Goal: Complete application form: Fill out and submit a form for a specific purpose

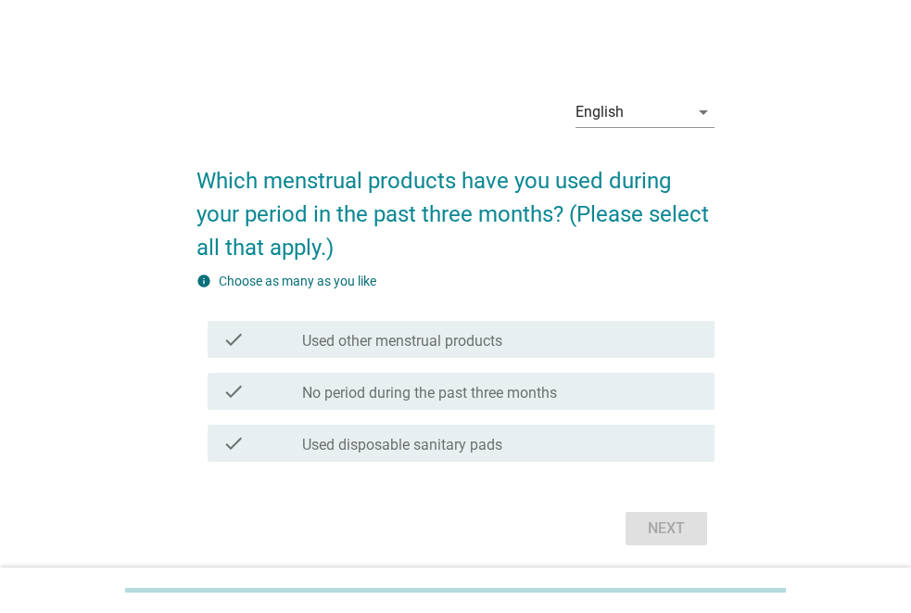
scroll to position [65, 0]
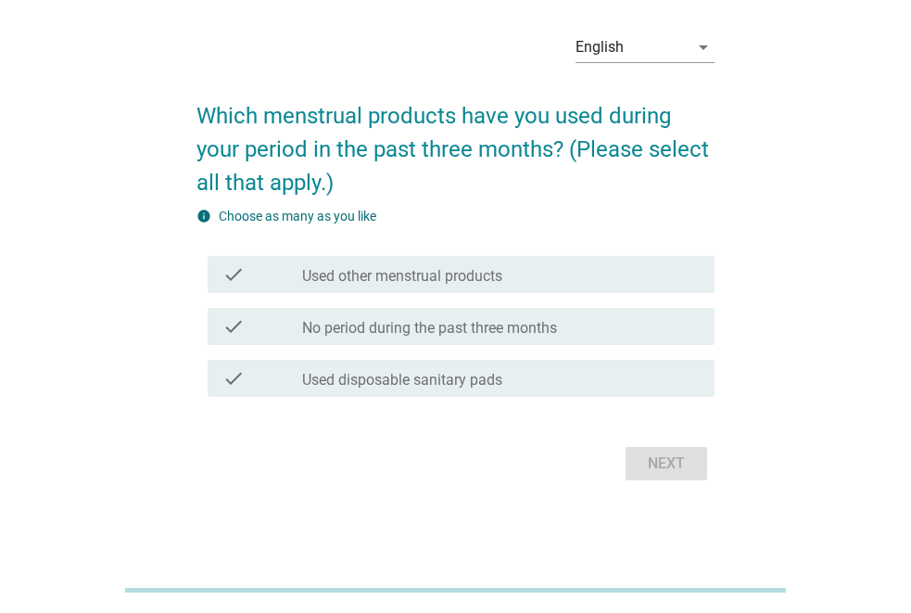
click at [681, 465] on div "Next" at bounding box center [456, 463] width 518 height 45
click at [685, 49] on div "English" at bounding box center [632, 47] width 113 height 30
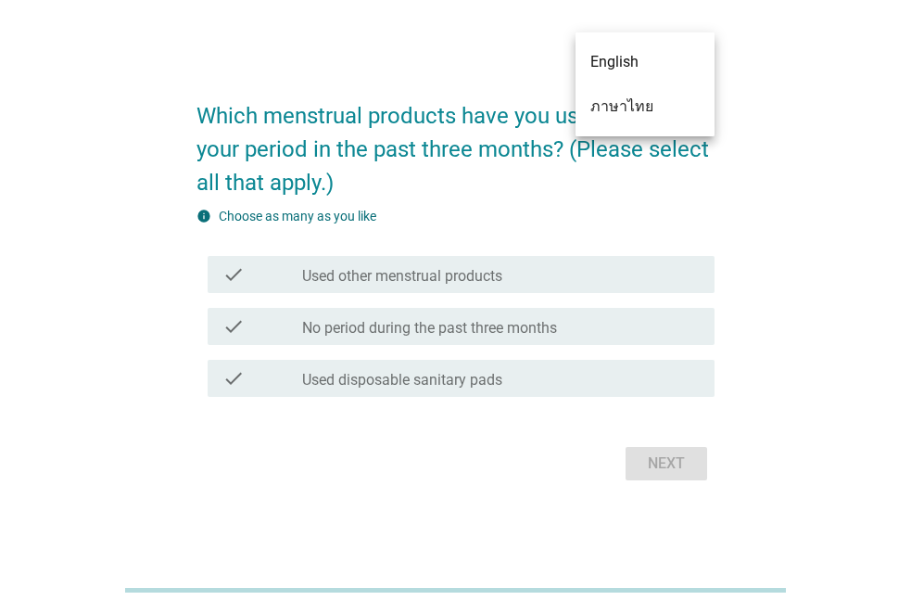
click at [652, 103] on div "ภาษาไทย" at bounding box center [645, 107] width 109 height 22
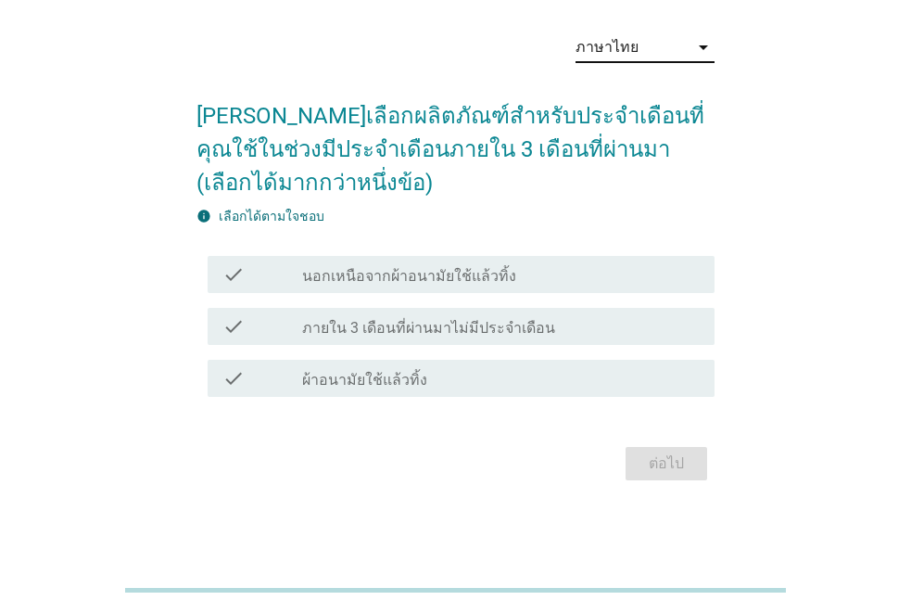
scroll to position [0, 0]
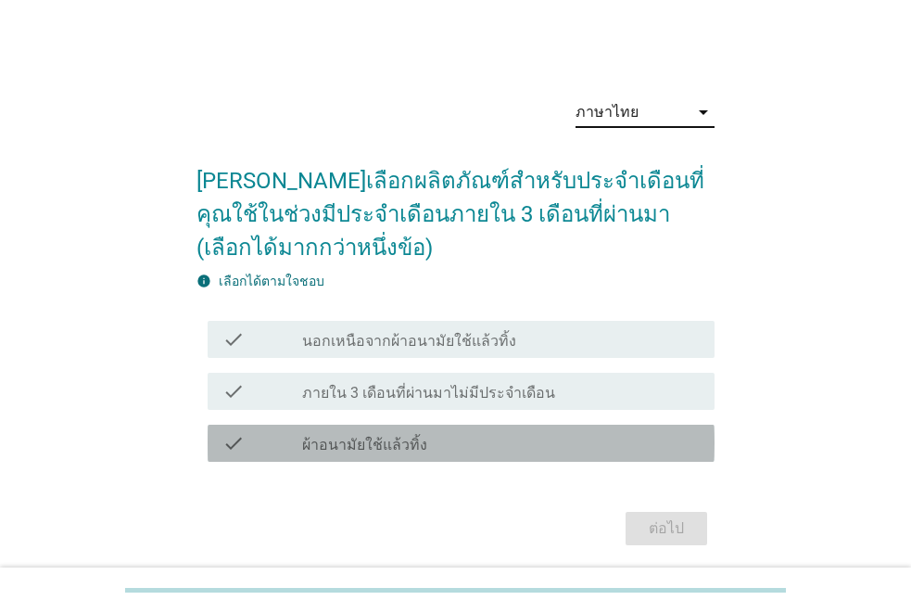
click at [413, 446] on label "ผ้าอนามัยใช้แล้วทิ้ง" at bounding box center [364, 445] width 125 height 19
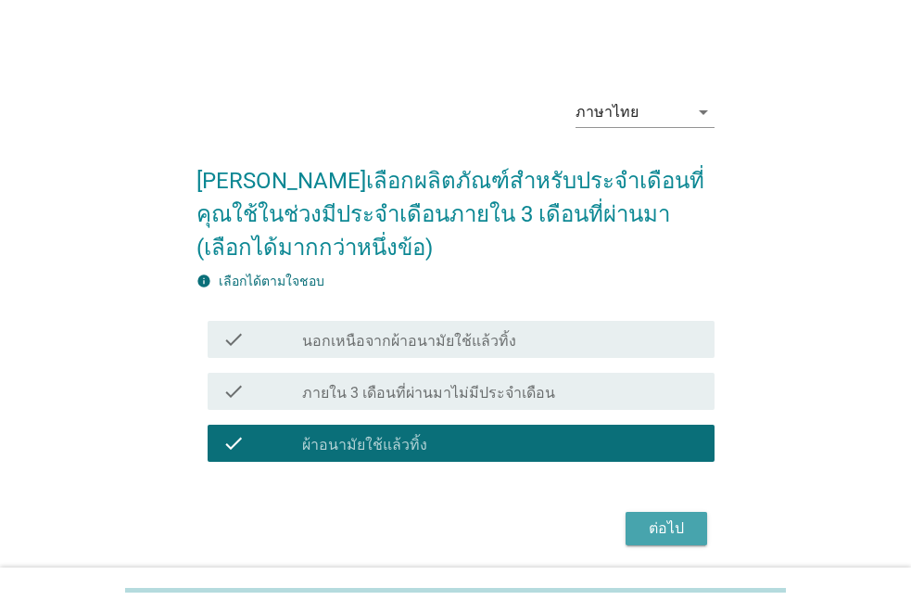
click at [689, 533] on div "ต่อไป" at bounding box center [667, 528] width 52 height 22
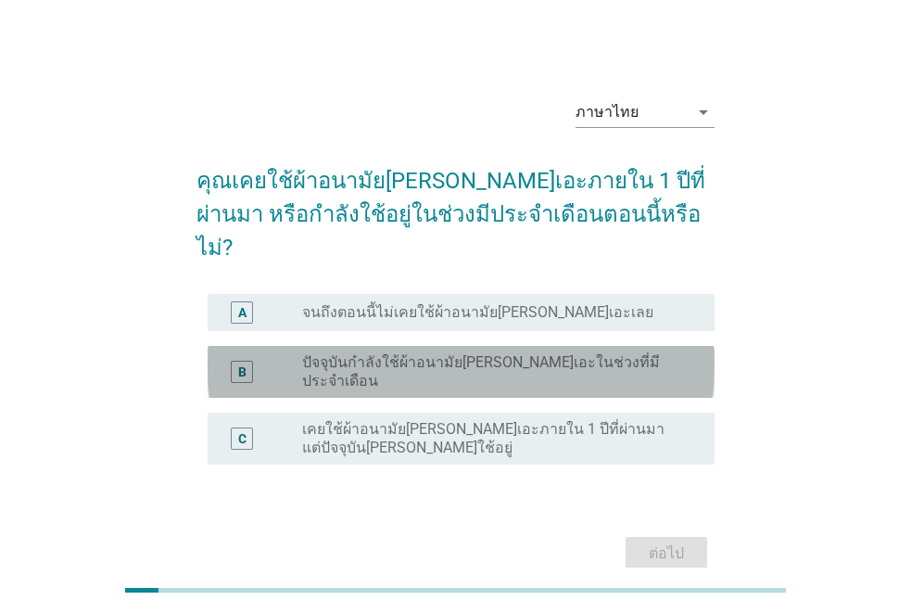
click at [657, 353] on div "radio_button_unchecked ปัจจุบันกำลังใช้ผ้าอนามัย[PERSON_NAME]เอะในช่วงที่มีประจ…" at bounding box center [493, 371] width 383 height 37
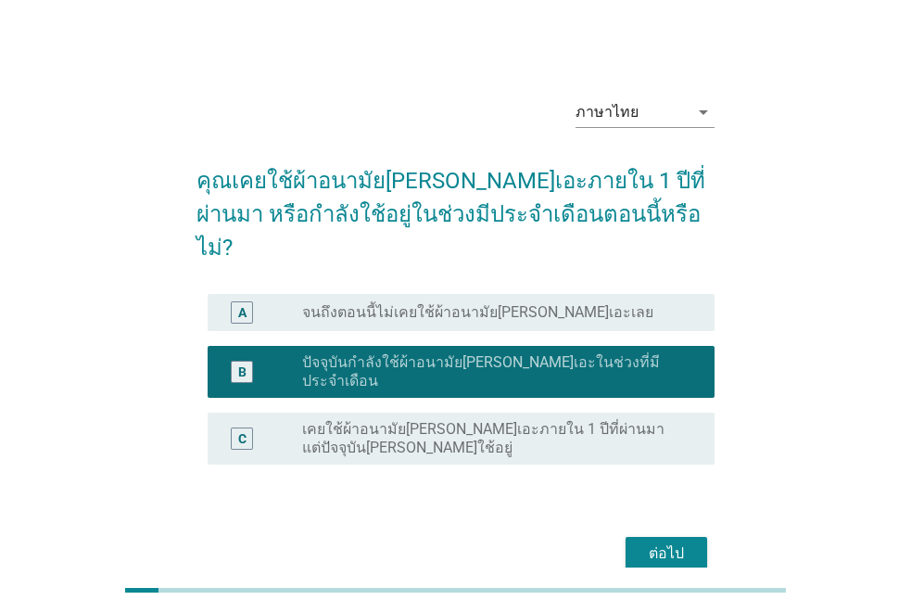
click at [672, 542] on div "ต่อไป" at bounding box center [667, 553] width 52 height 22
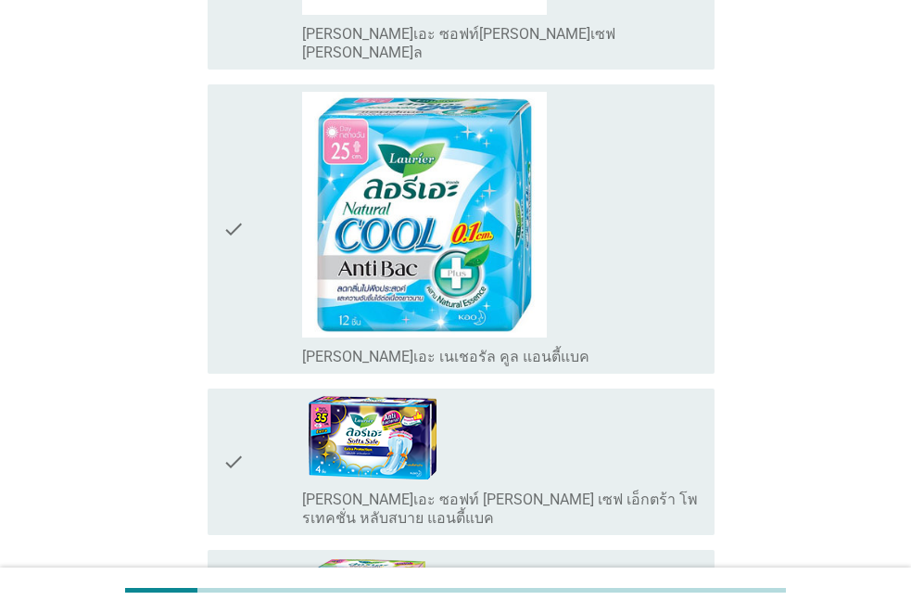
scroll to position [1020, 0]
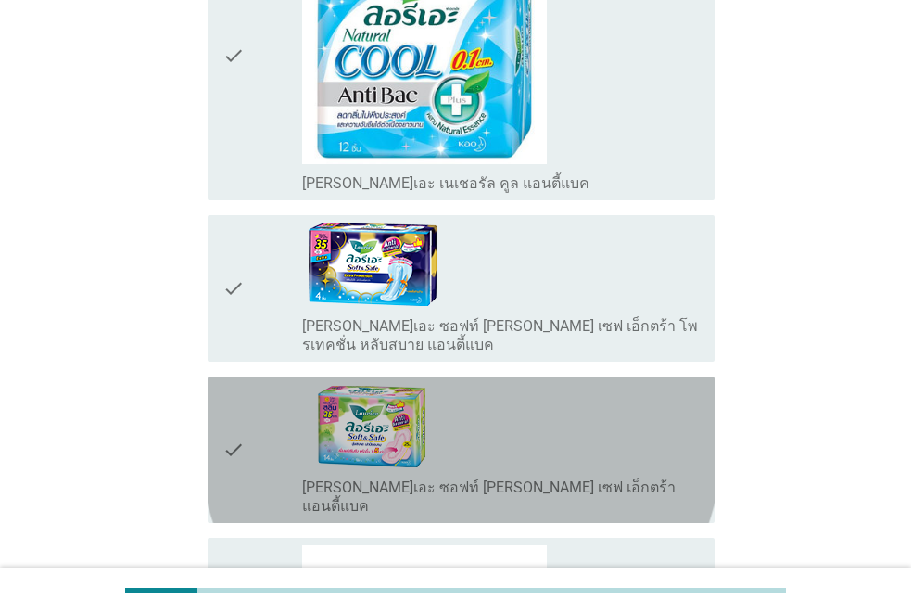
click at [608, 386] on div "check_box_outline_blank [PERSON_NAME]เอะ ซอฟท์ [PERSON_NAME] เซฟ เอ็กตร้า แอนตี…" at bounding box center [501, 450] width 398 height 132
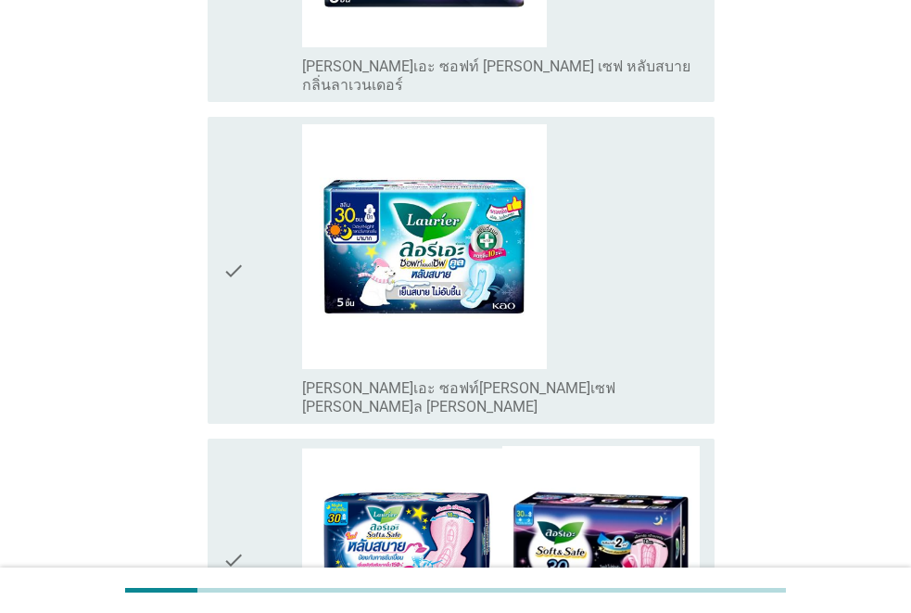
scroll to position [1854, 0]
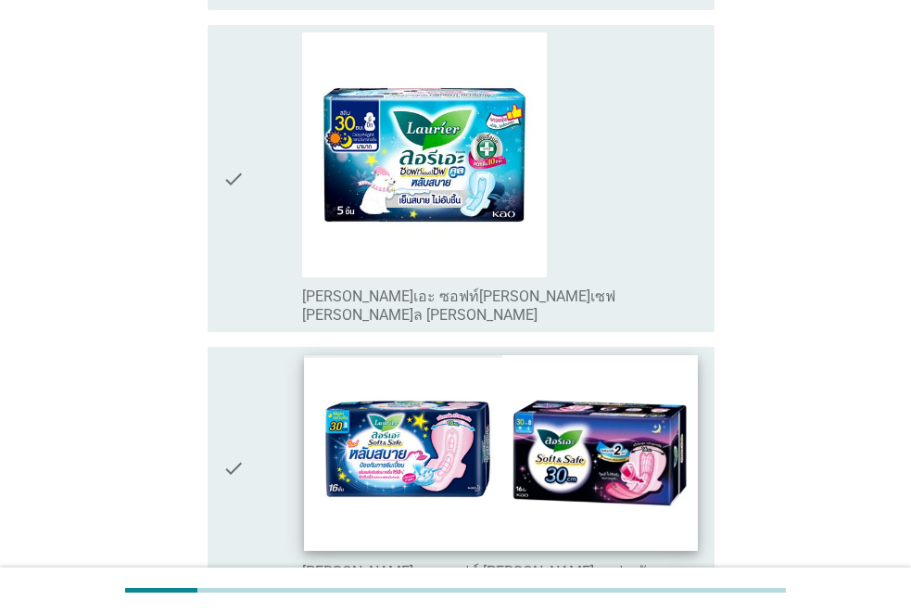
click at [636, 396] on img at bounding box center [501, 454] width 394 height 196
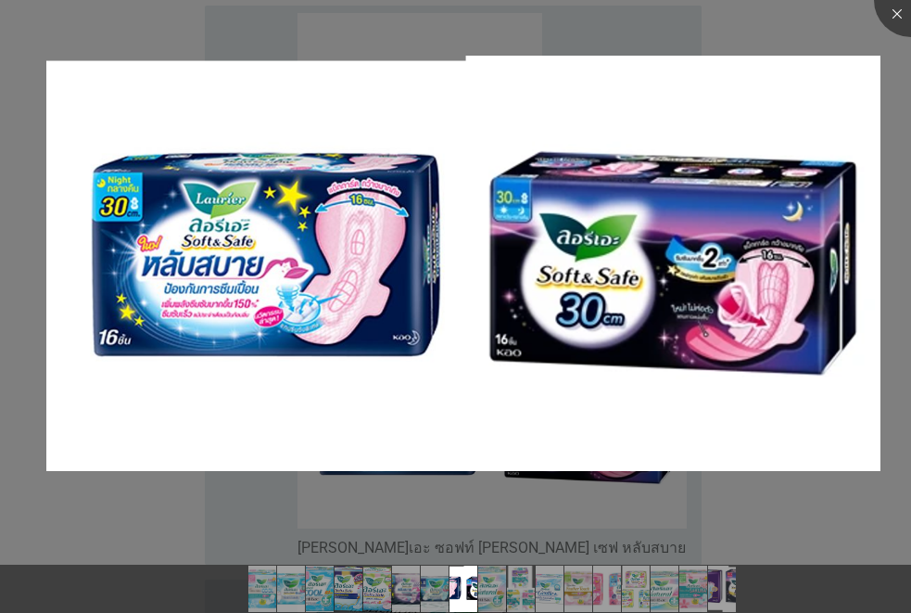
scroll to position [2133, 0]
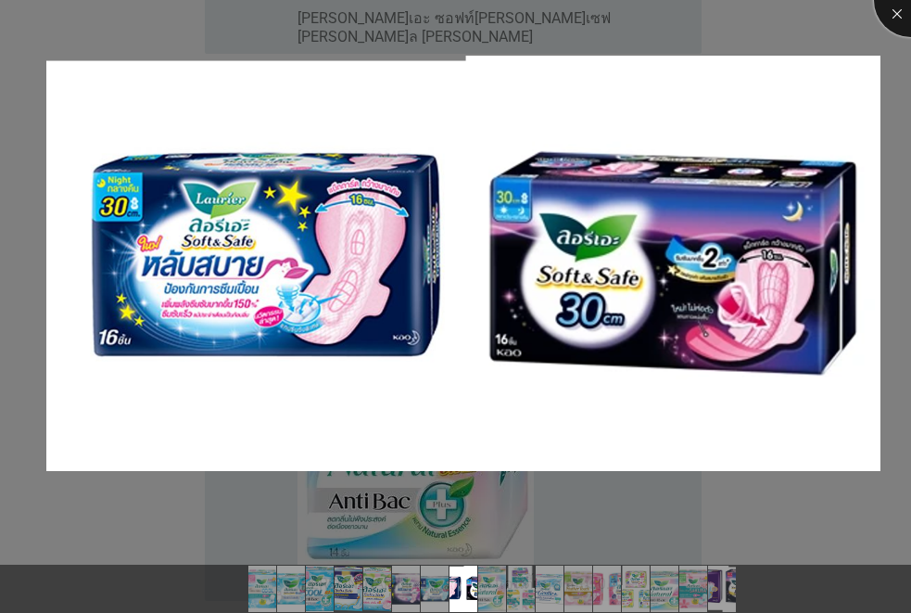
click at [904, 19] on div at bounding box center [911, 0] width 74 height 74
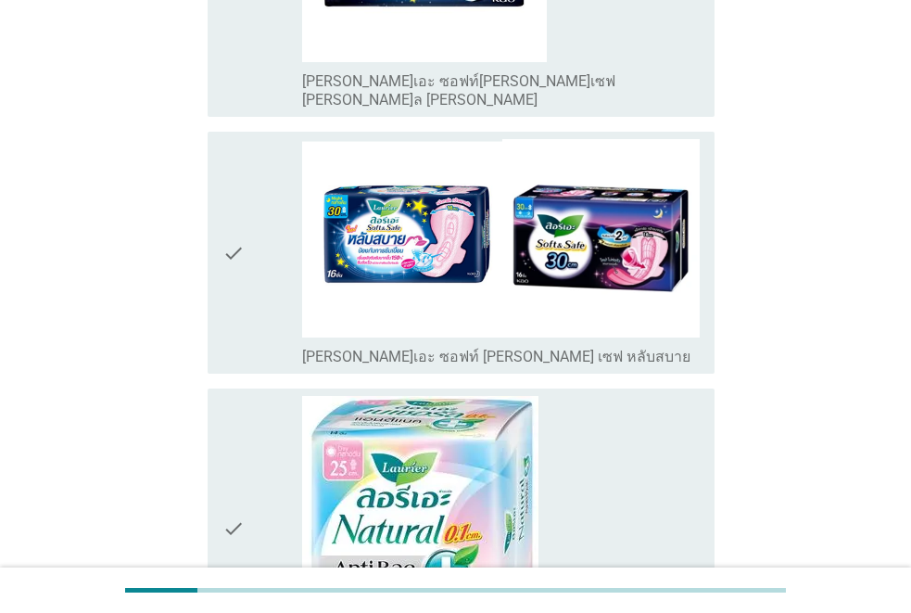
scroll to position [2040, 0]
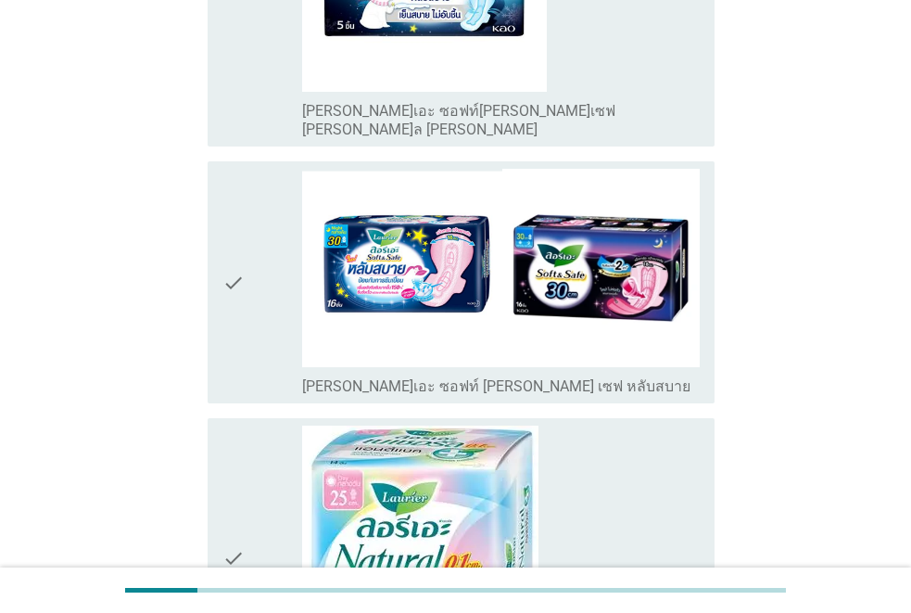
click at [248, 169] on div "check" at bounding box center [263, 282] width 80 height 226
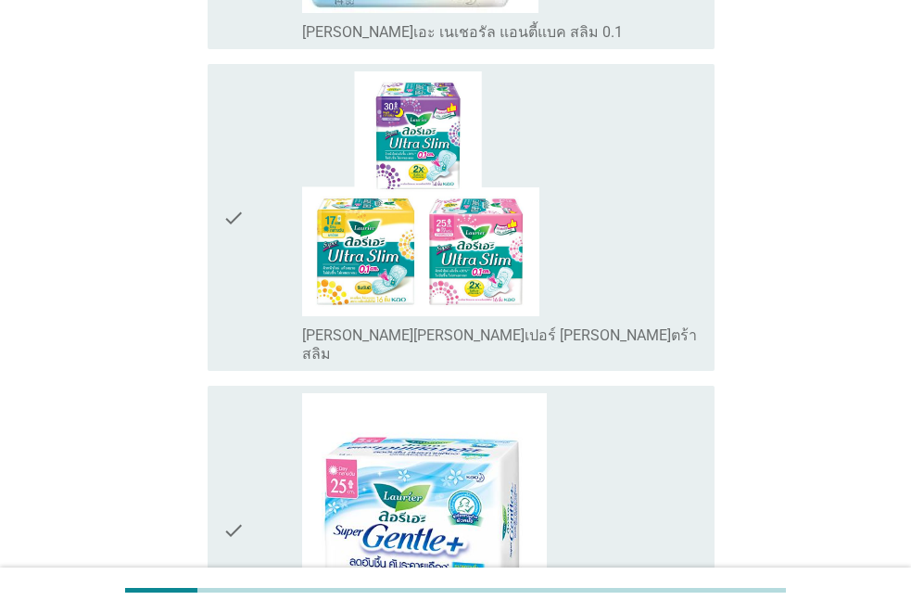
scroll to position [3060, 0]
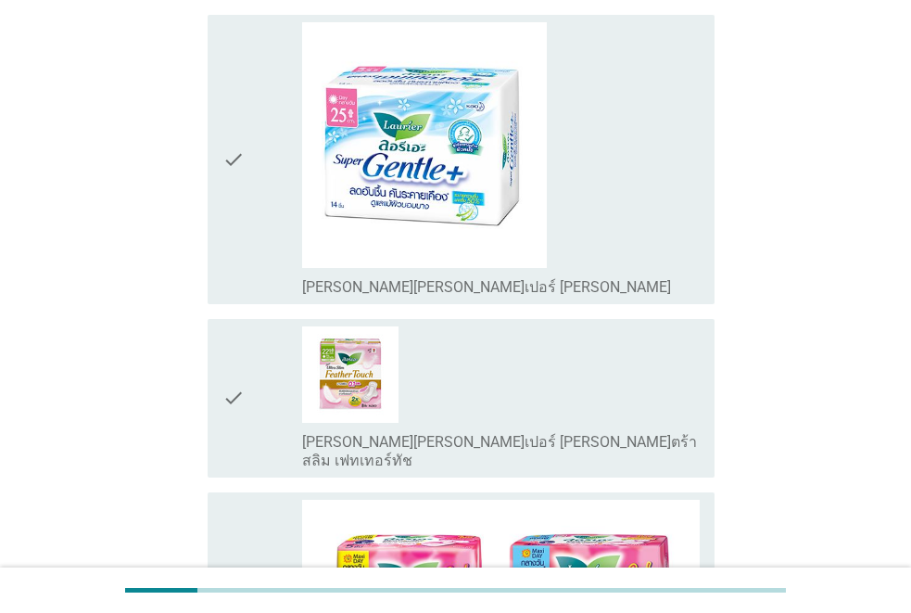
click at [225, 500] on icon "check" at bounding box center [234, 622] width 22 height 245
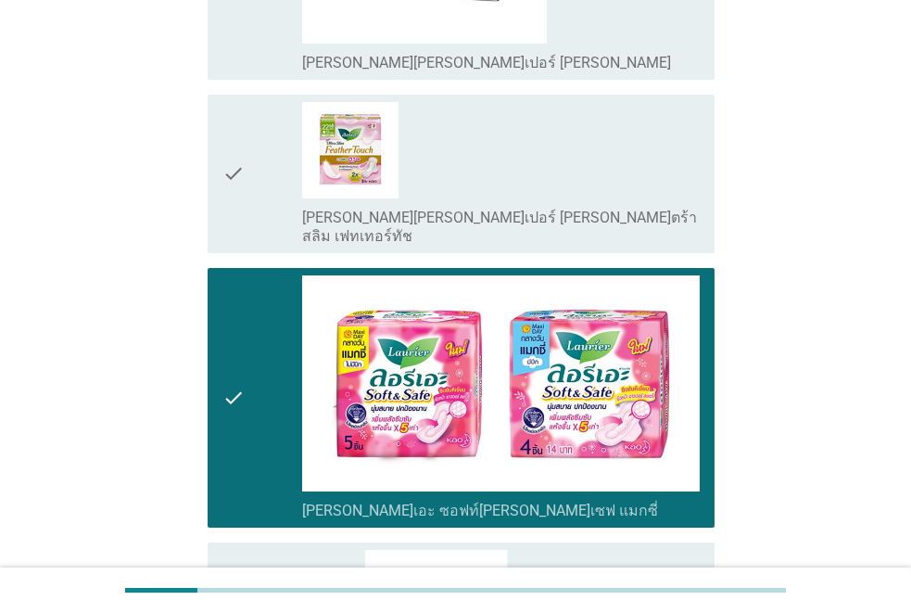
scroll to position [3338, 0]
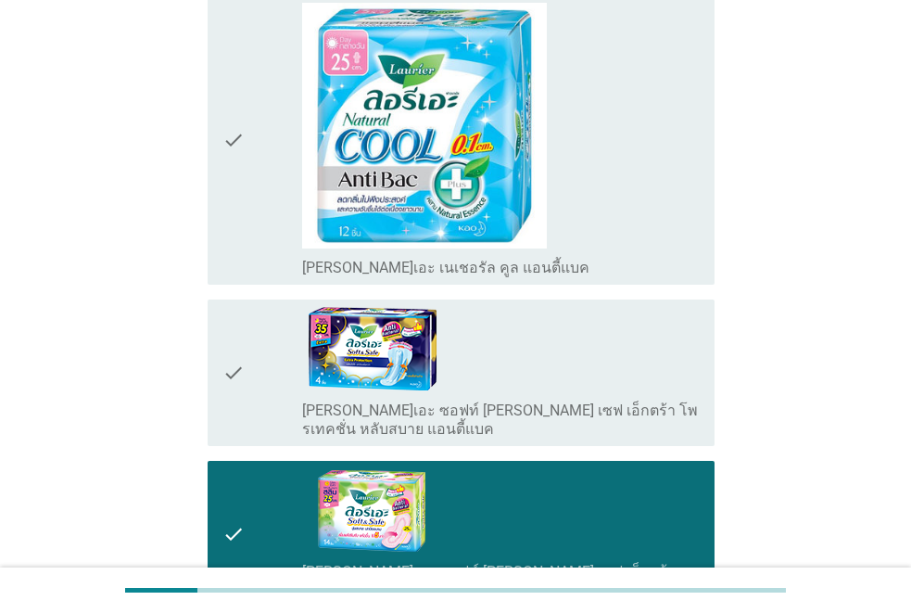
scroll to position [927, 0]
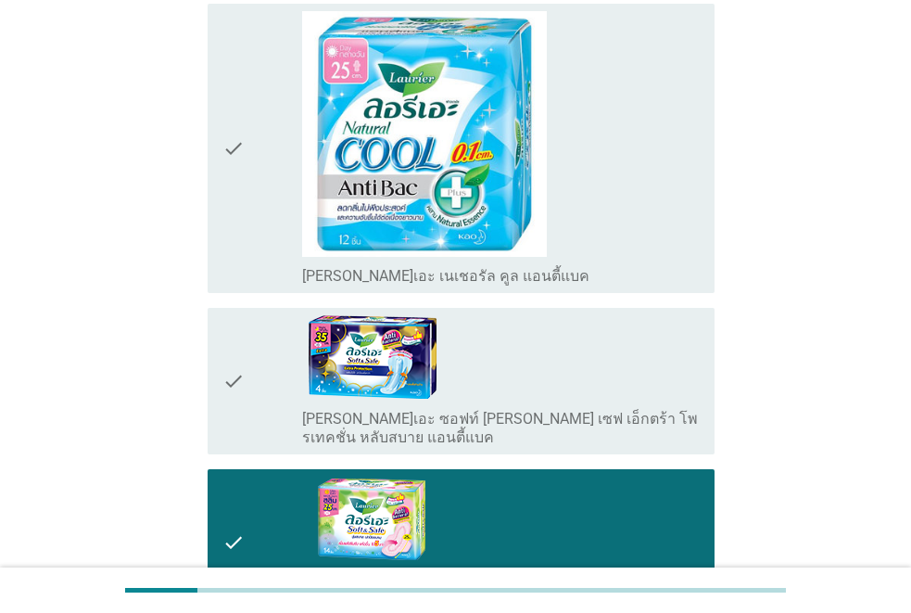
click at [274, 477] on div "check" at bounding box center [263, 543] width 80 height 132
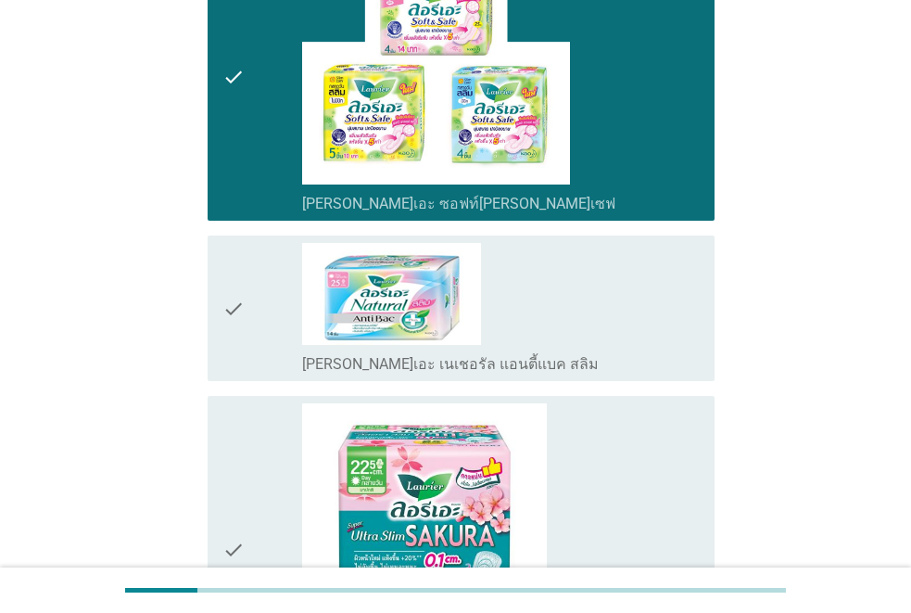
scroll to position [4265, 0]
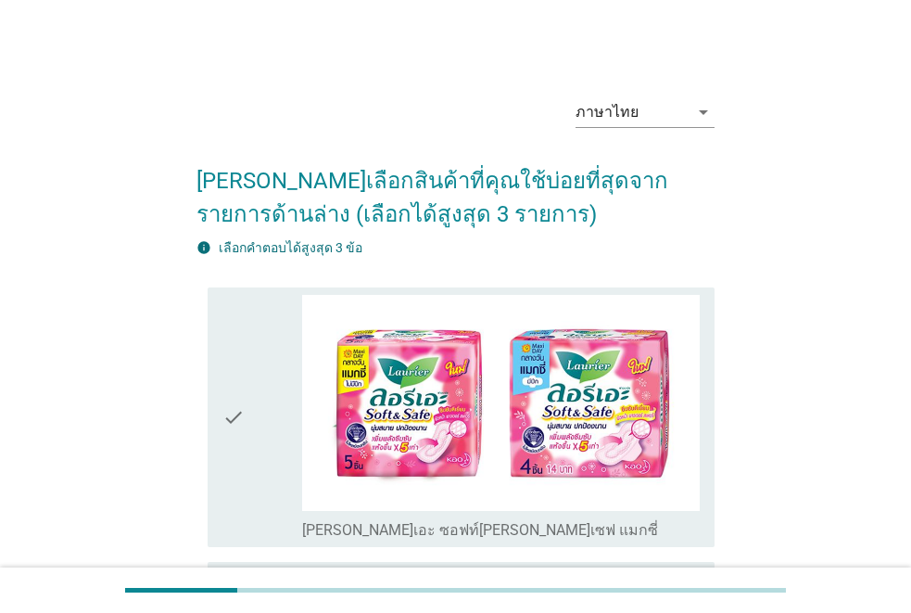
scroll to position [371, 0]
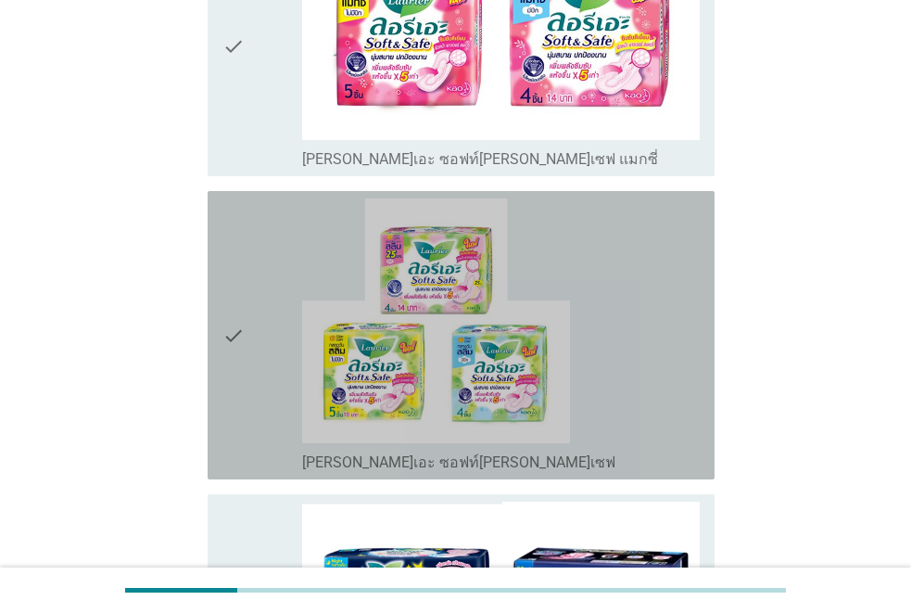
click at [595, 392] on div "check_box_outline_blank [PERSON_NAME]เอะ ซอฟท์[PERSON_NAME]เซฟ" at bounding box center [501, 335] width 398 height 274
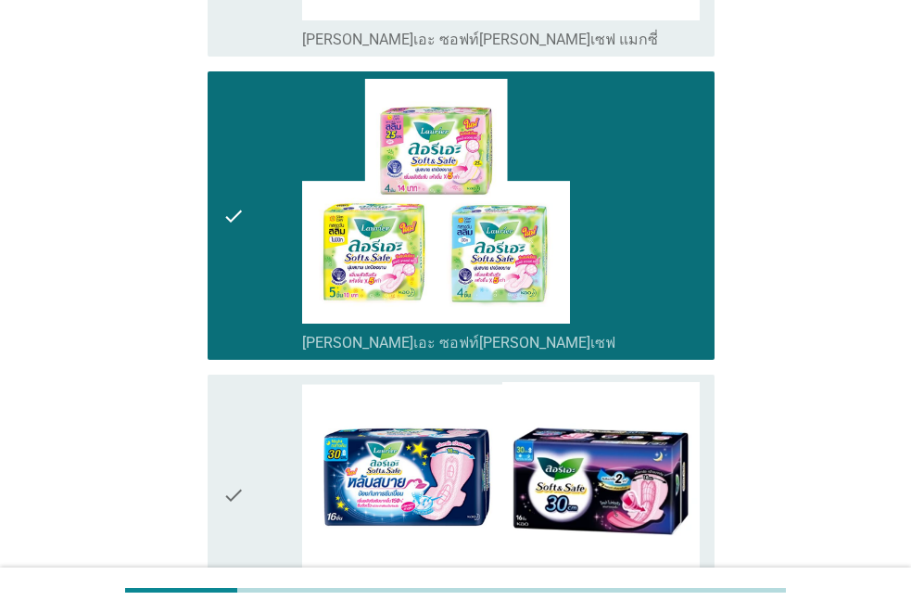
scroll to position [737, 0]
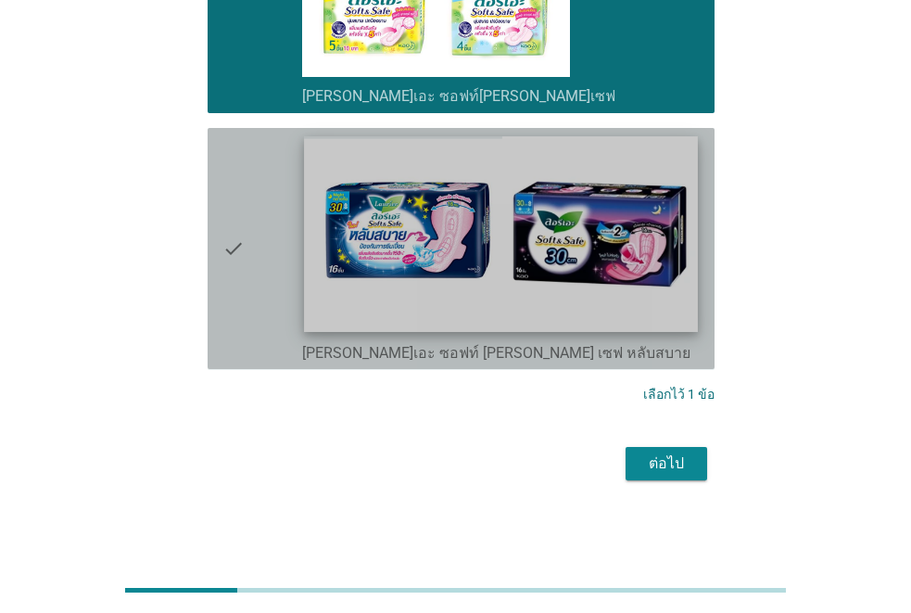
click at [610, 292] on img at bounding box center [501, 234] width 394 height 196
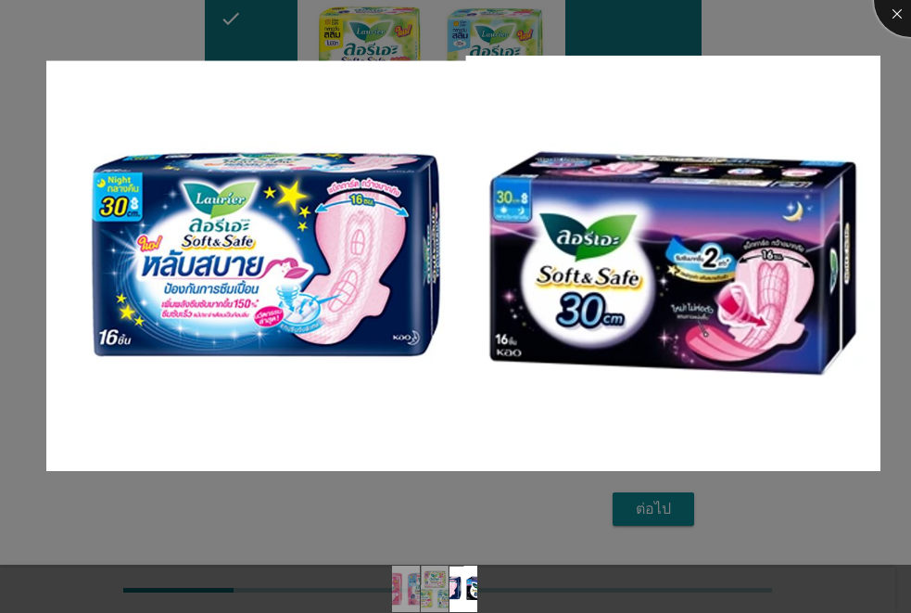
click at [900, 12] on div at bounding box center [911, 0] width 74 height 74
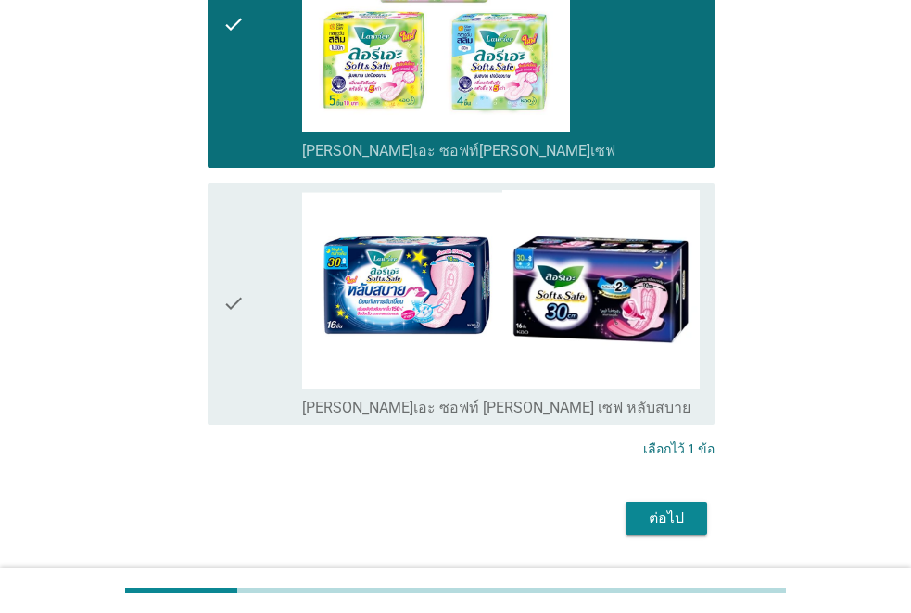
click at [683, 518] on div "ต่อไป" at bounding box center [667, 518] width 52 height 22
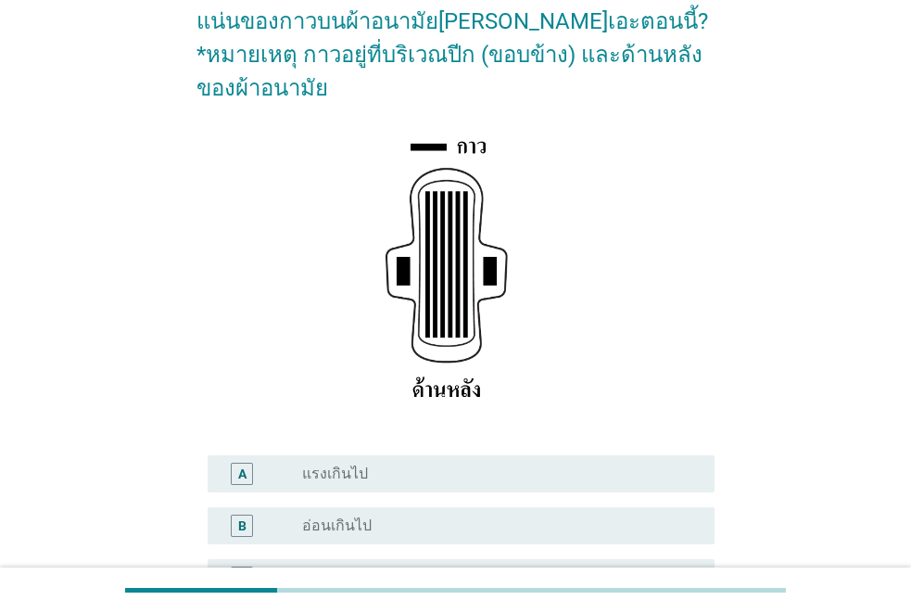
scroll to position [371, 0]
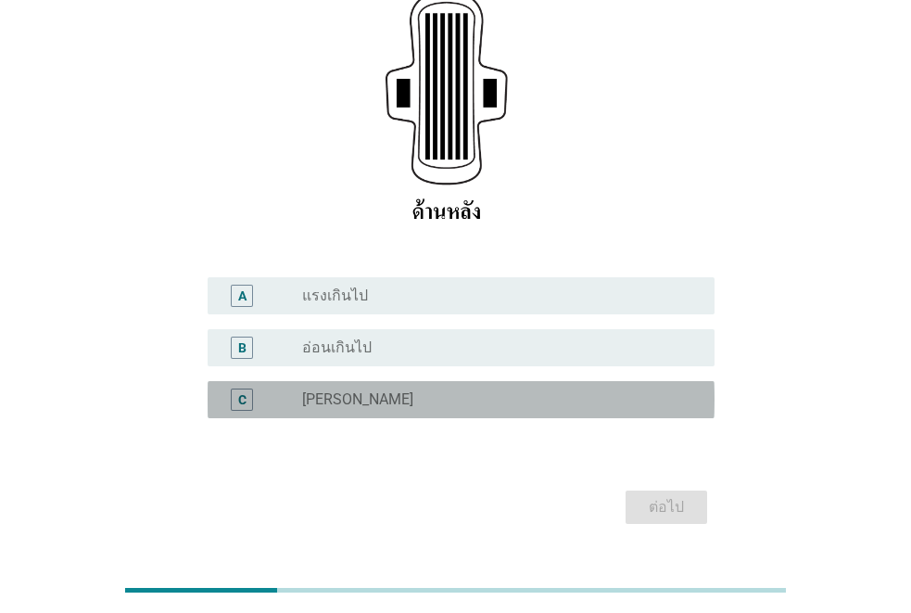
click at [520, 390] on div "radio_button_unchecked [PERSON_NAME]" at bounding box center [493, 399] width 383 height 19
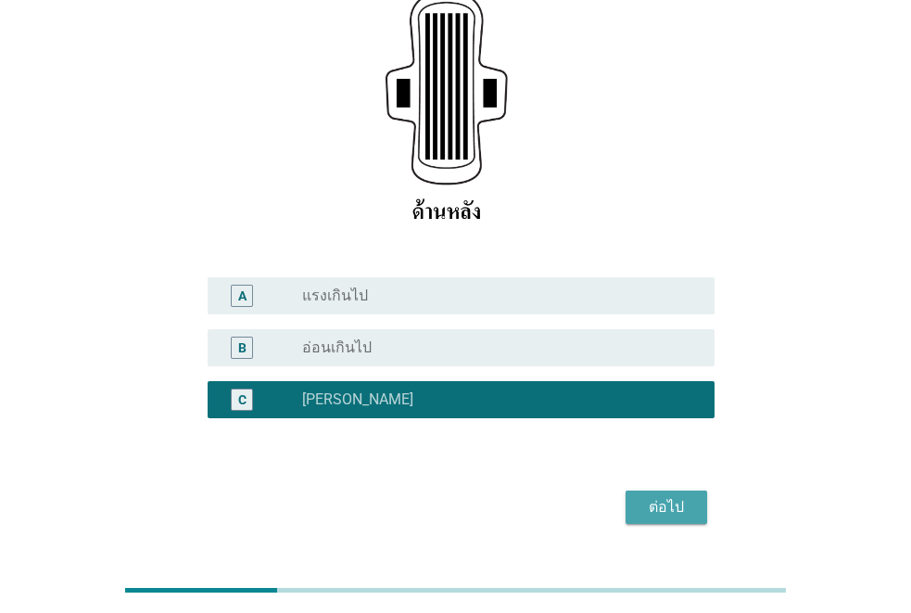
click at [679, 496] on div "ต่อไป" at bounding box center [667, 507] width 52 height 22
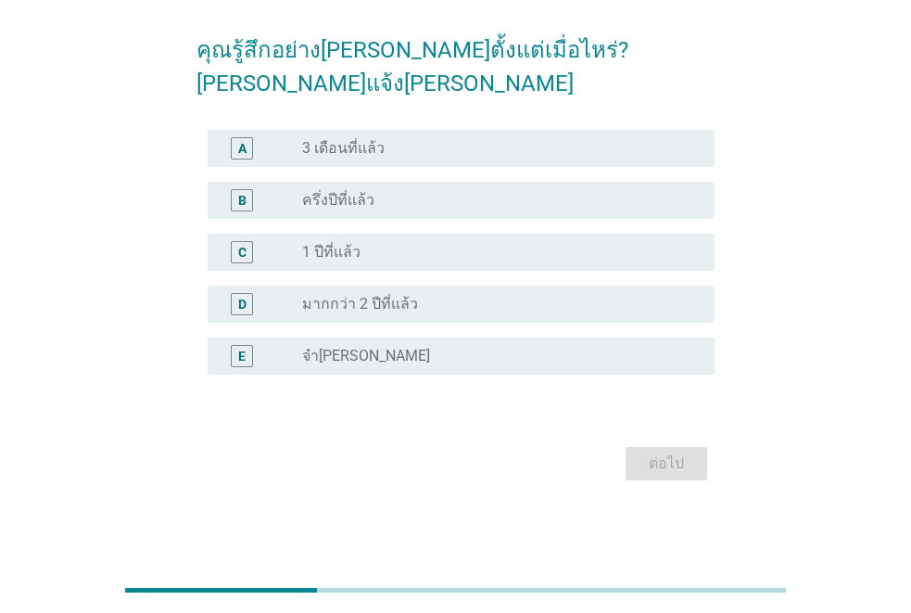
scroll to position [0, 0]
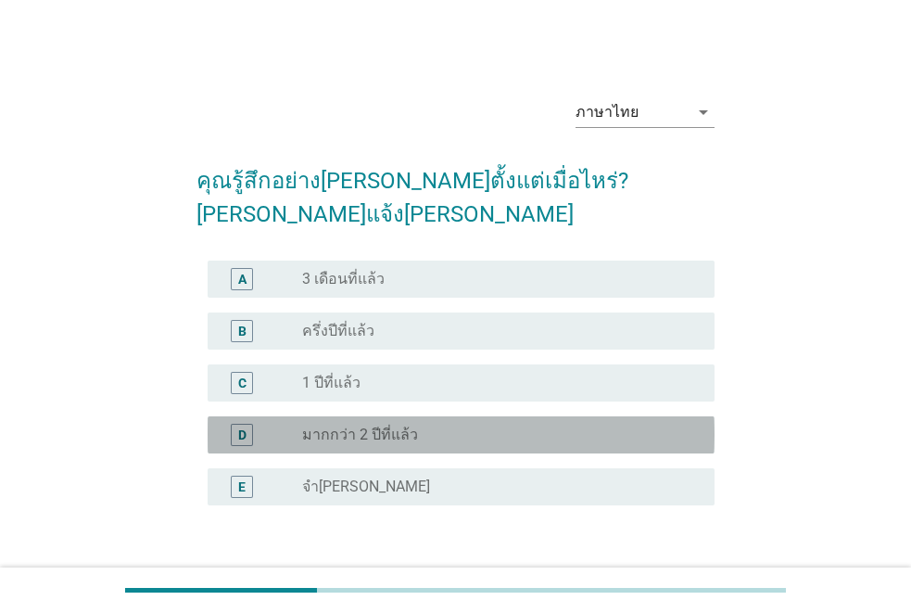
click at [635, 426] on div "radio_button_unchecked มากกว่า 2 ปีที่แล้ว" at bounding box center [493, 435] width 383 height 19
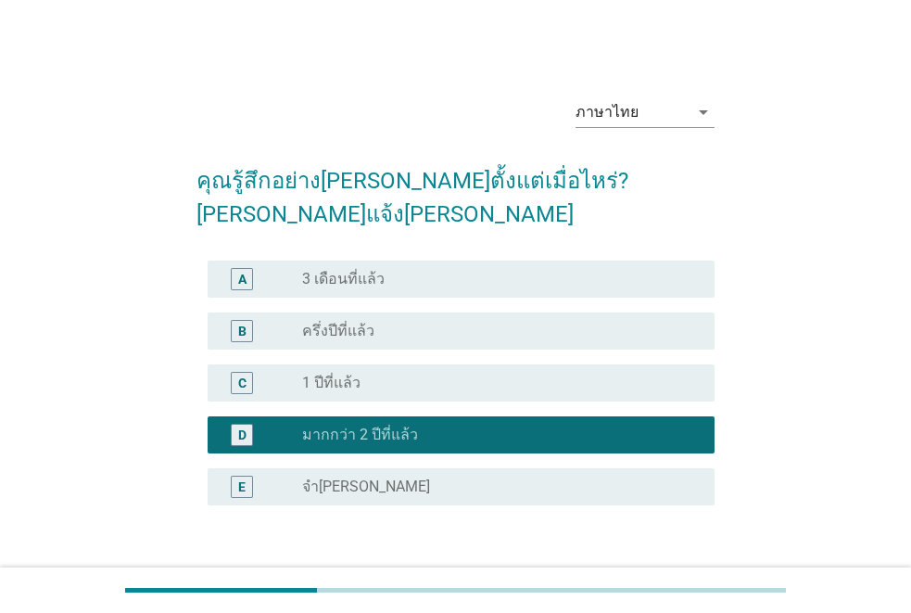
click at [685, 578] on button "ต่อไป" at bounding box center [667, 594] width 82 height 33
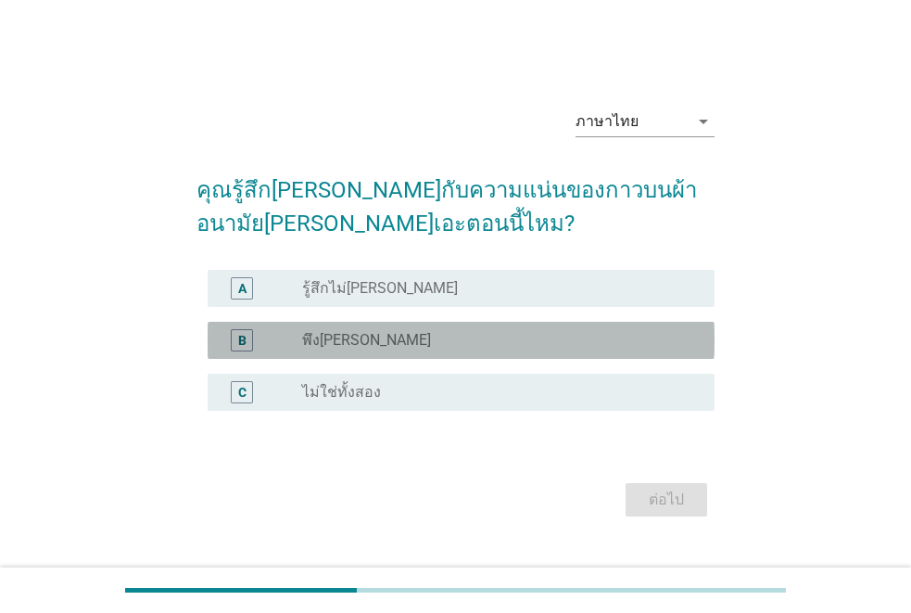
click at [488, 342] on div "radio_button_unchecked พึง[PERSON_NAME]" at bounding box center [493, 340] width 383 height 19
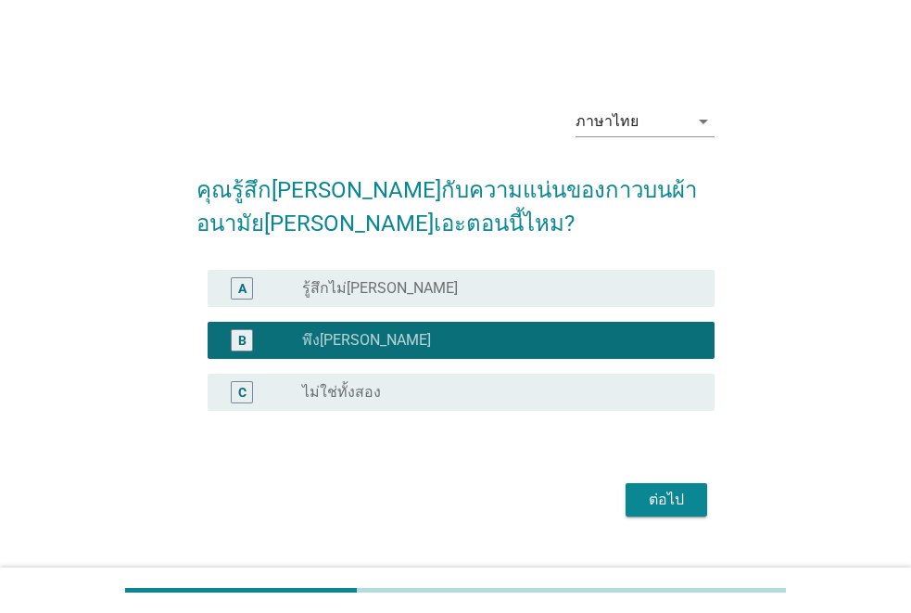
click at [669, 500] on div "ต่อไป" at bounding box center [667, 500] width 52 height 22
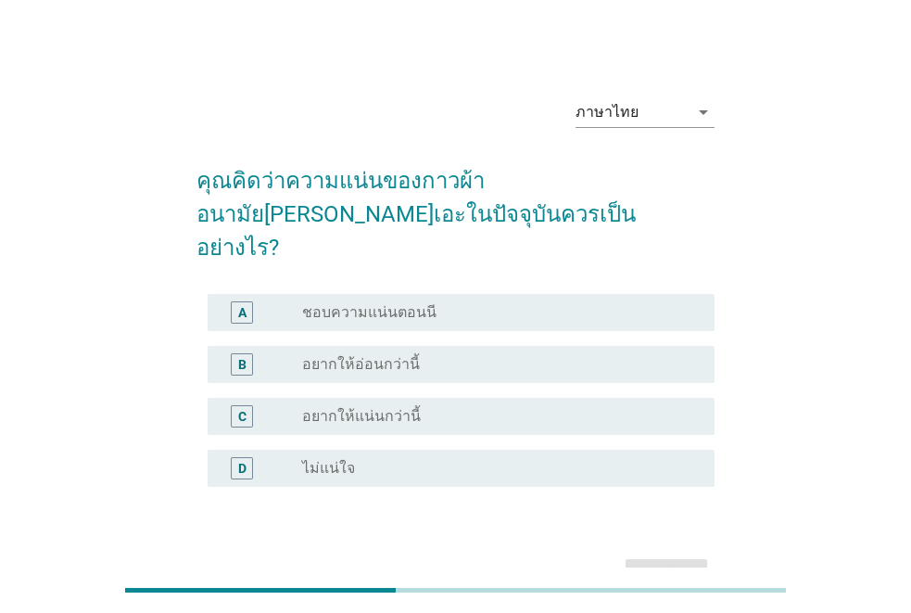
click at [559, 303] on div "radio_button_unchecked ชอบความแน่นตอนนี" at bounding box center [493, 312] width 383 height 19
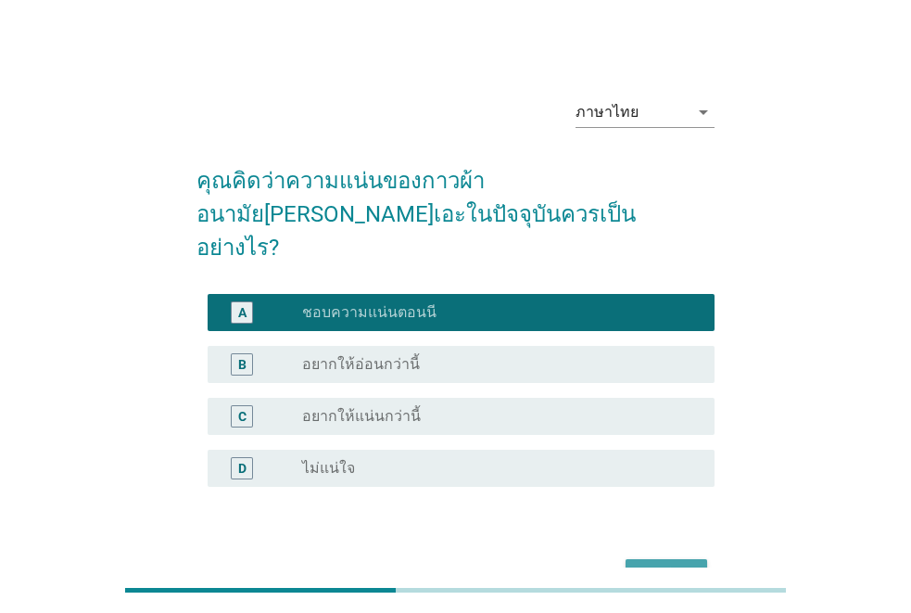
click at [690, 565] on div "ต่อไป" at bounding box center [667, 576] width 52 height 22
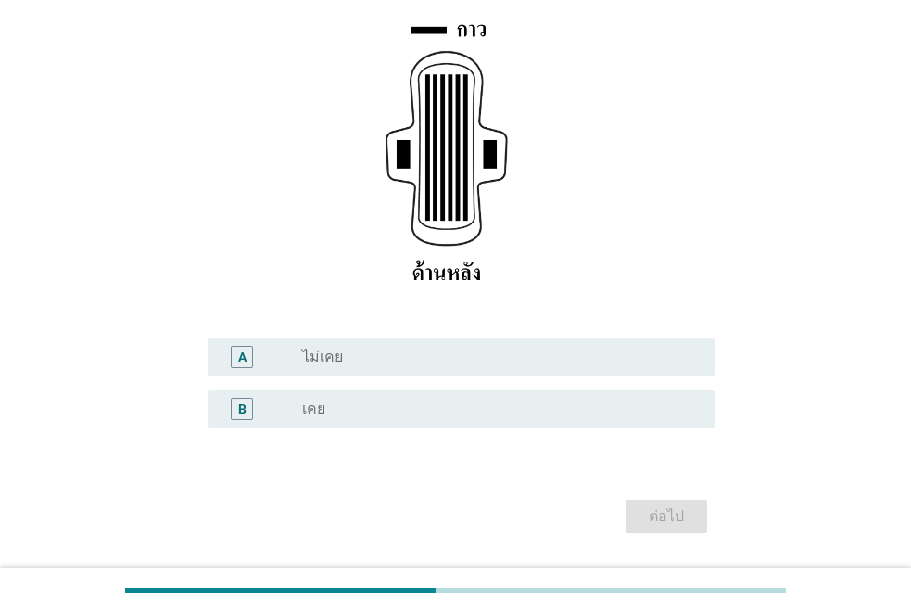
scroll to position [278, 0]
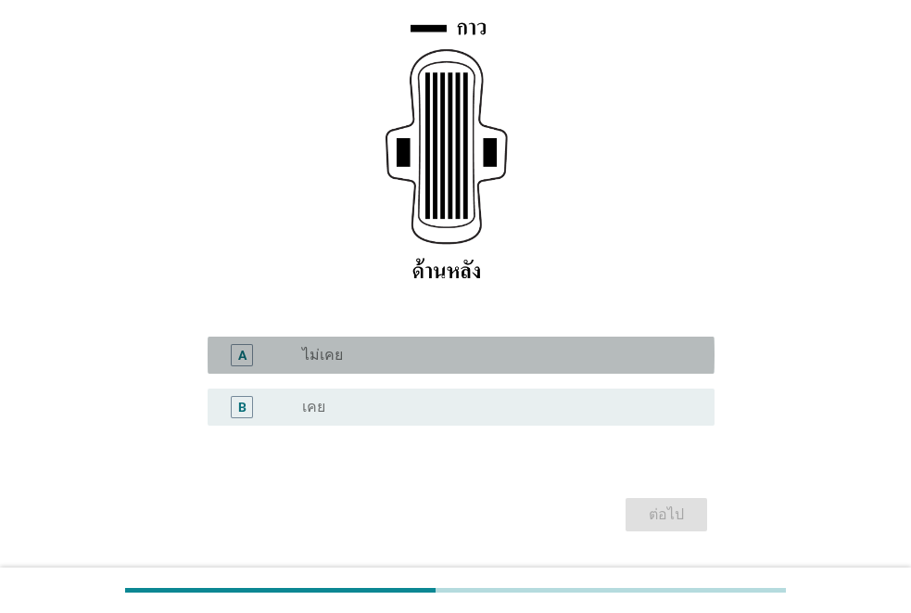
click at [638, 368] on div "A radio_button_unchecked ไม่เคย" at bounding box center [461, 355] width 507 height 37
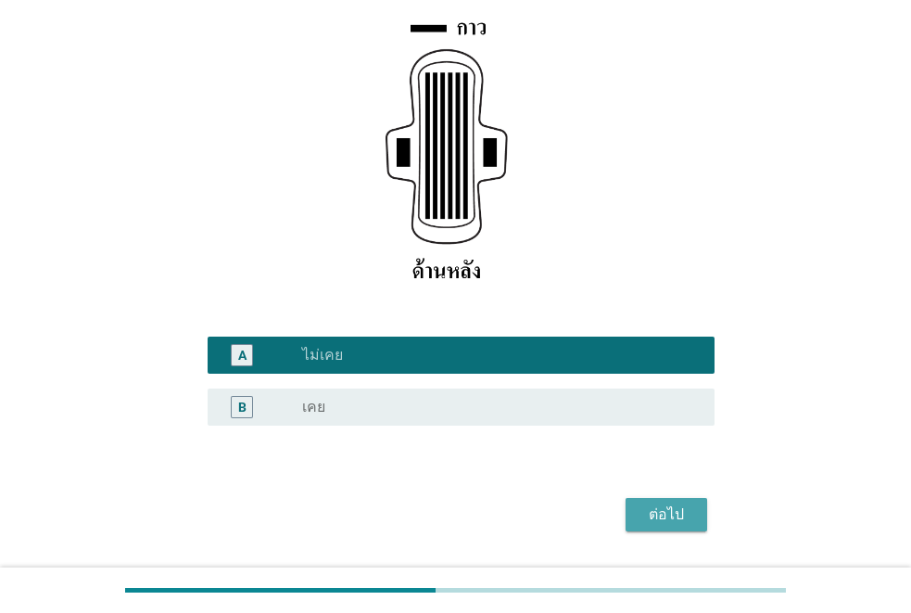
click at [689, 513] on div "ต่อไป" at bounding box center [667, 514] width 52 height 22
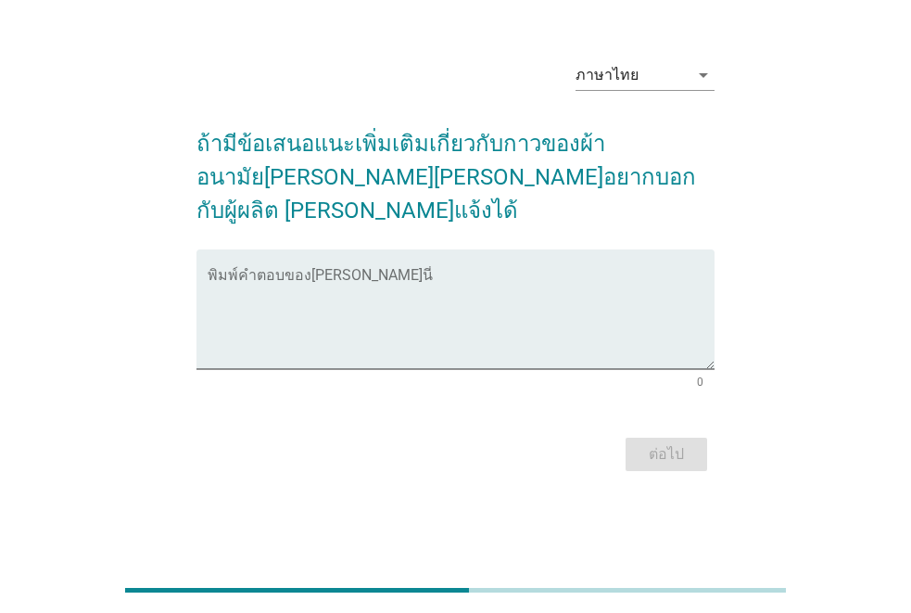
scroll to position [0, 0]
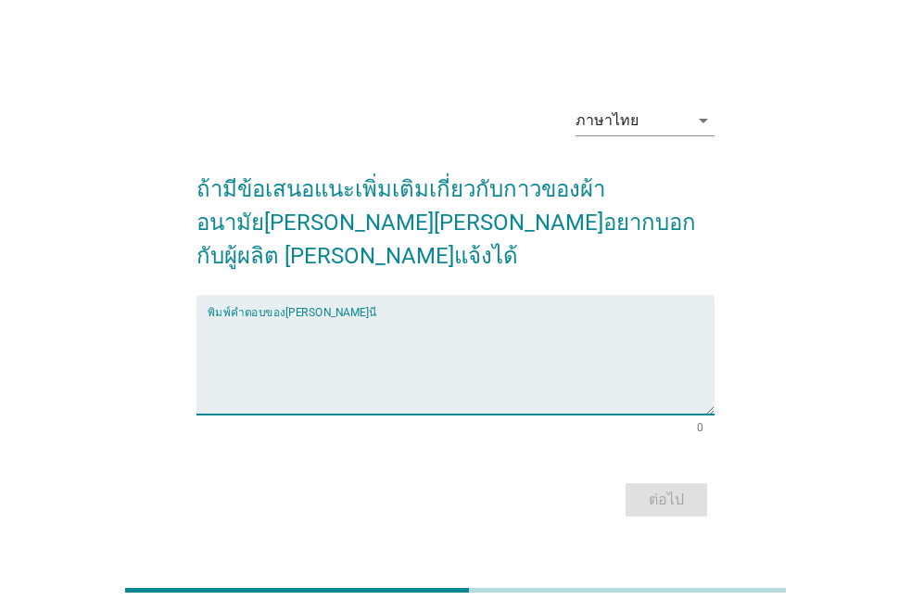
click at [508, 357] on textarea "พิมพ์คำตอบของคุณ ที่นี่" at bounding box center [461, 365] width 507 height 97
type textarea "ดีอยู่แล้ว"
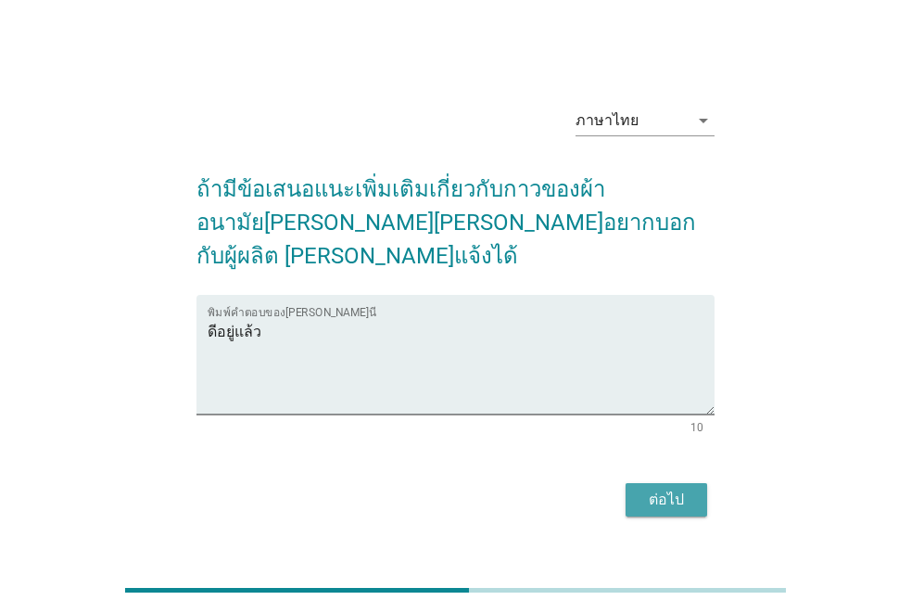
click at [671, 489] on div "ต่อไป" at bounding box center [667, 500] width 52 height 22
